Goal: Information Seeking & Learning: Find specific page/section

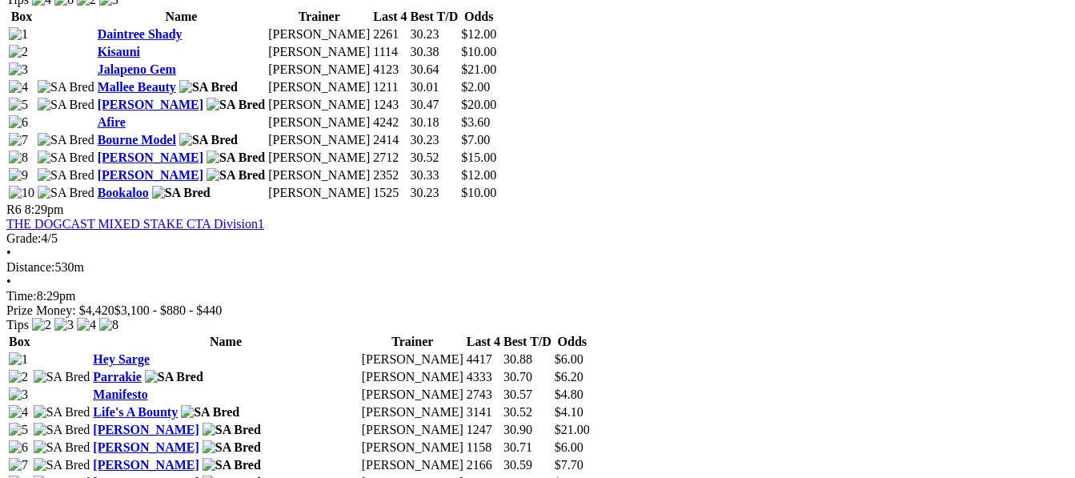
scroll to position [2113, 0]
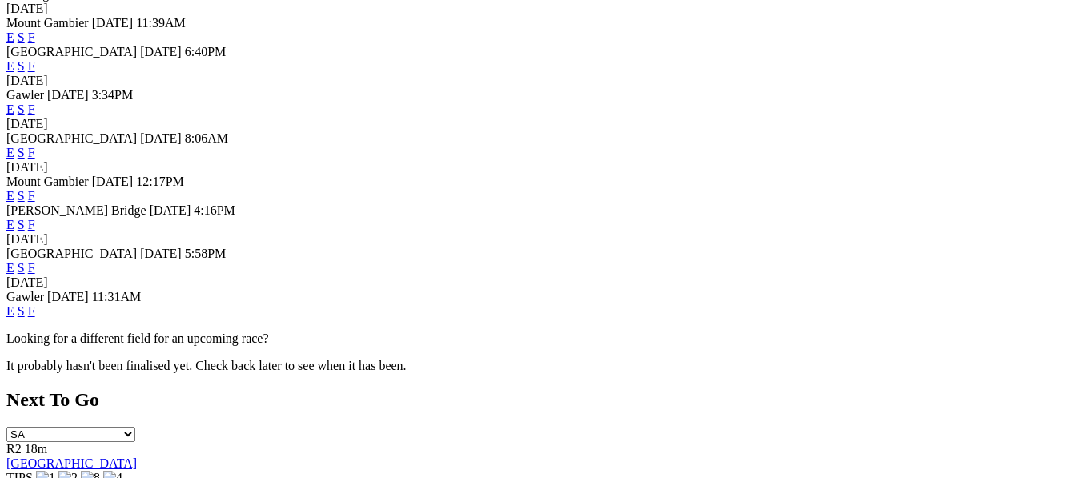
scroll to position [608, 0]
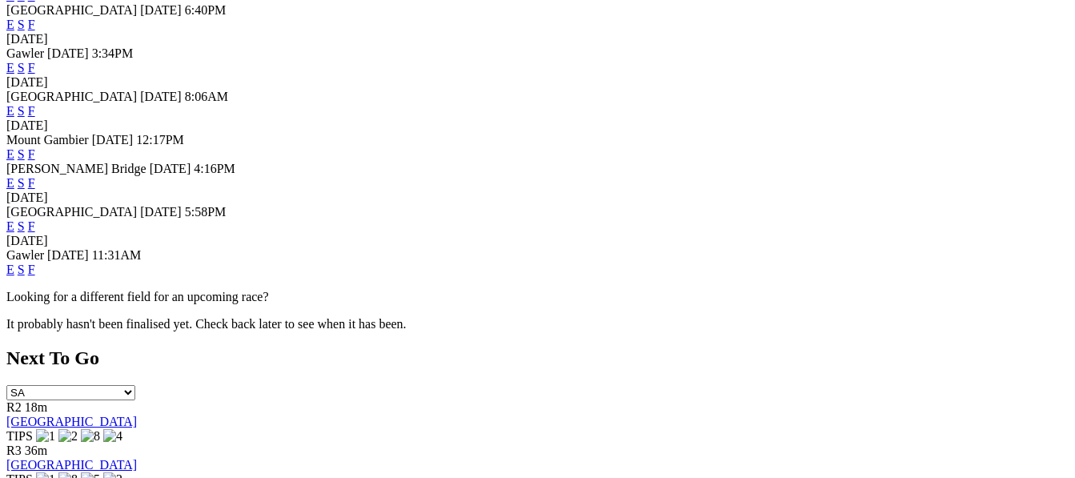
click at [35, 219] on link "F" at bounding box center [31, 226] width 7 height 14
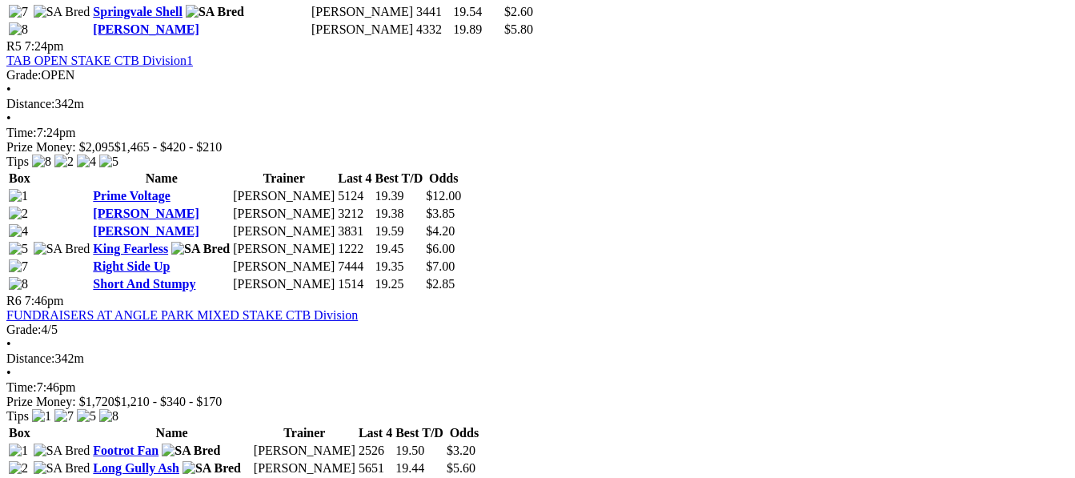
scroll to position [1761, 0]
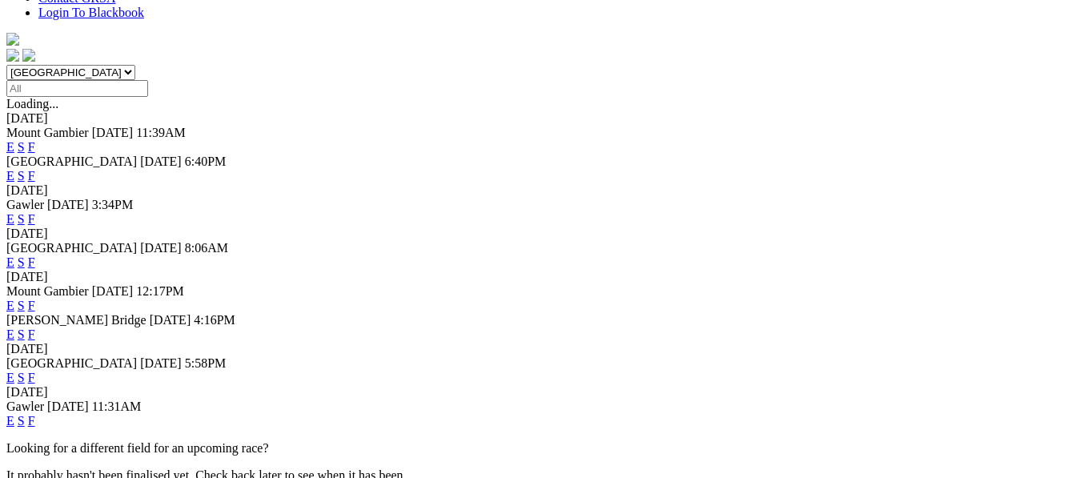
scroll to position [480, 0]
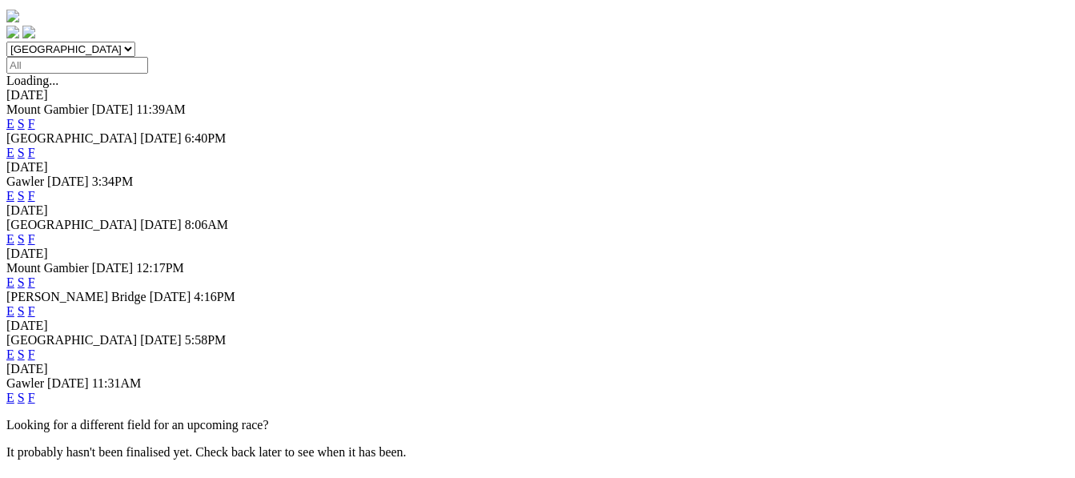
click at [35, 401] on link "F" at bounding box center [31, 398] width 7 height 14
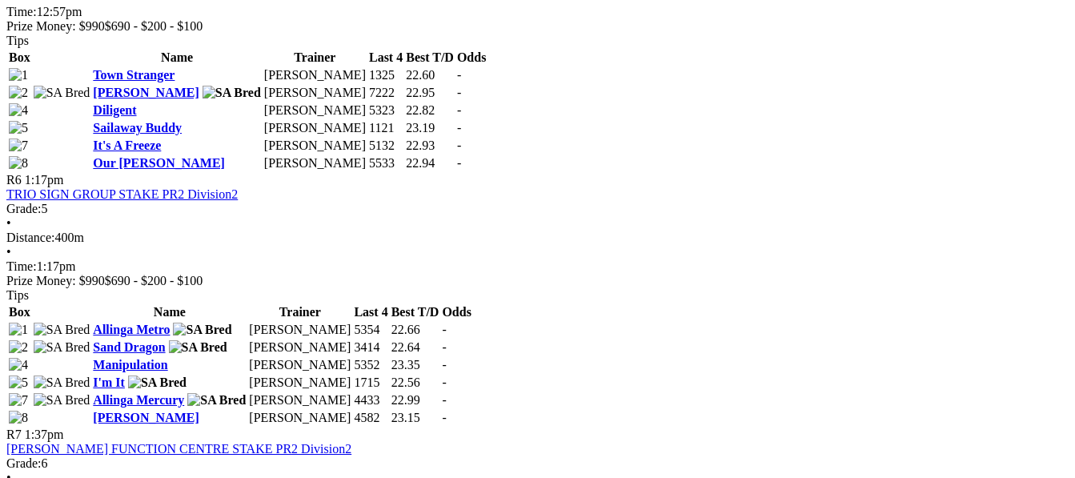
scroll to position [1793, 0]
